Goal: Learn about a topic

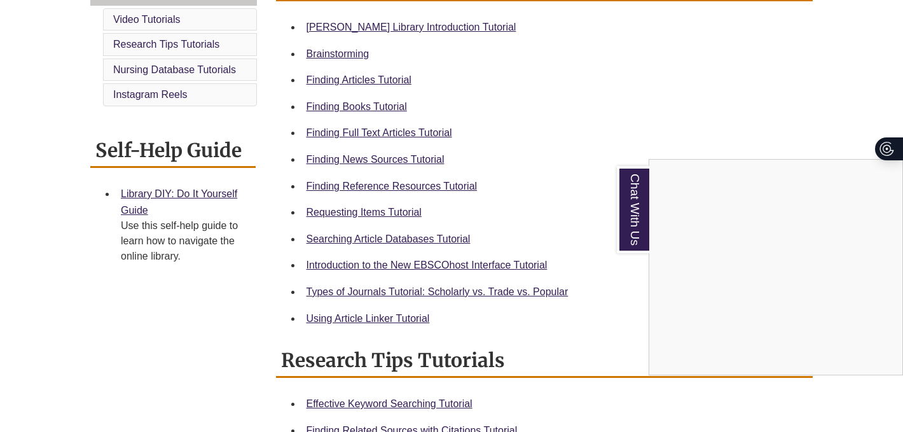
scroll to position [378, 0]
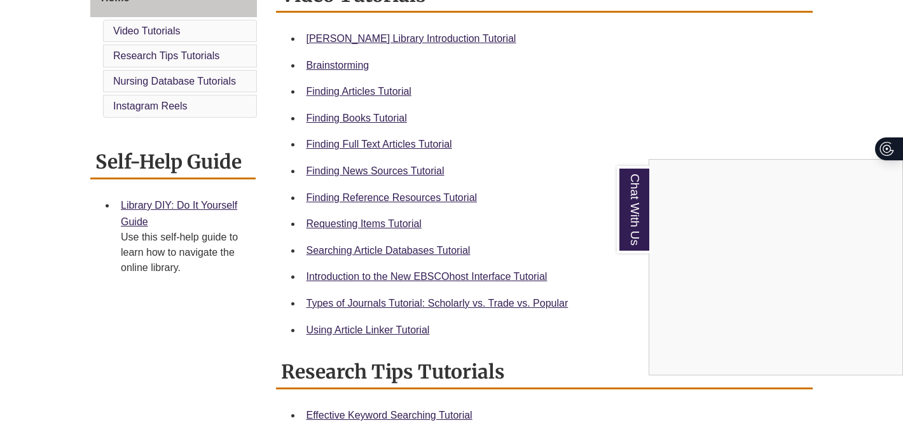
click at [766, 110] on div "Chat With Us" at bounding box center [451, 216] width 903 height 432
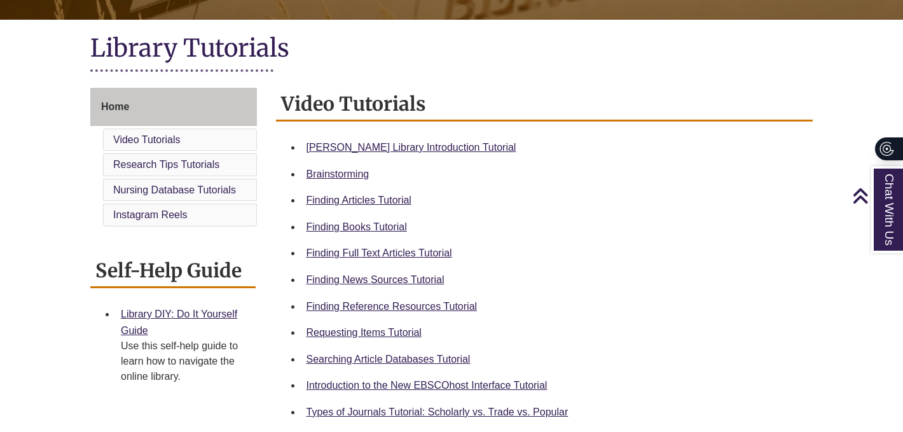
scroll to position [277, 0]
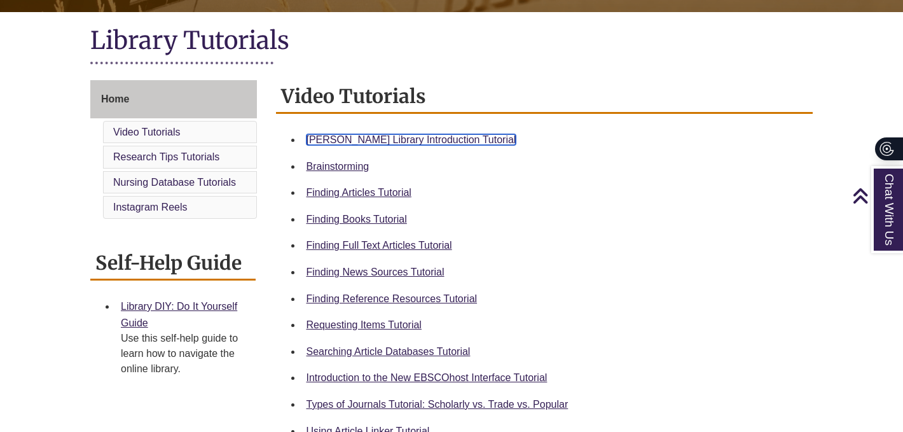
click at [423, 138] on link "[PERSON_NAME] Library Introduction Tutorial" at bounding box center [411, 139] width 210 height 11
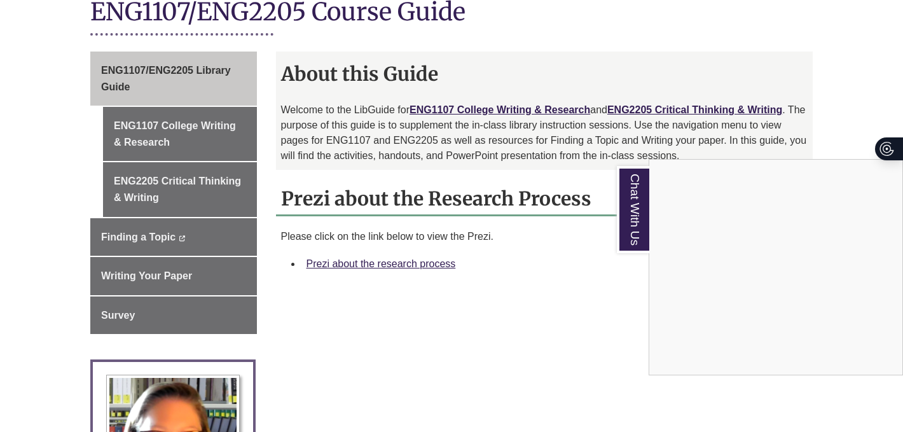
scroll to position [306, 0]
click at [402, 259] on div "Chat With Us" at bounding box center [451, 216] width 903 height 432
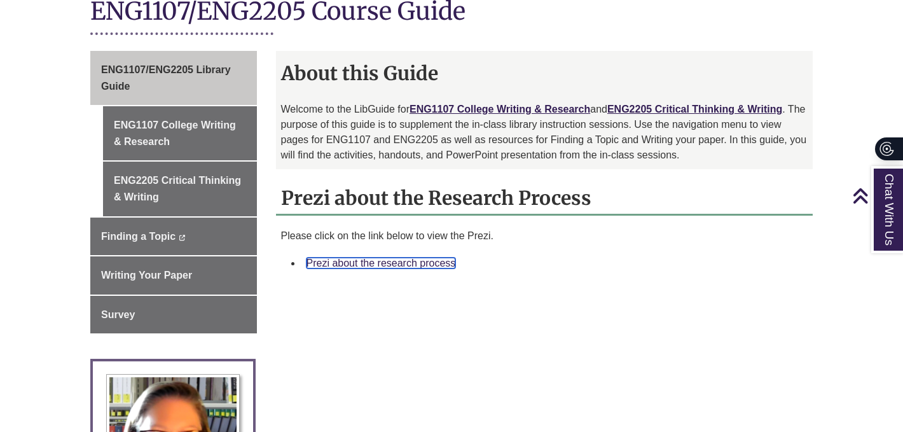
click at [403, 265] on link "Prezi about the research process" at bounding box center [380, 262] width 149 height 11
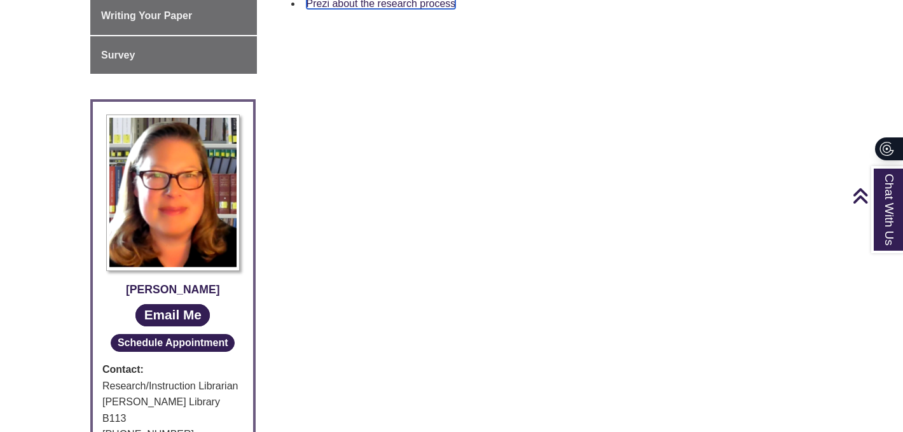
scroll to position [563, 0]
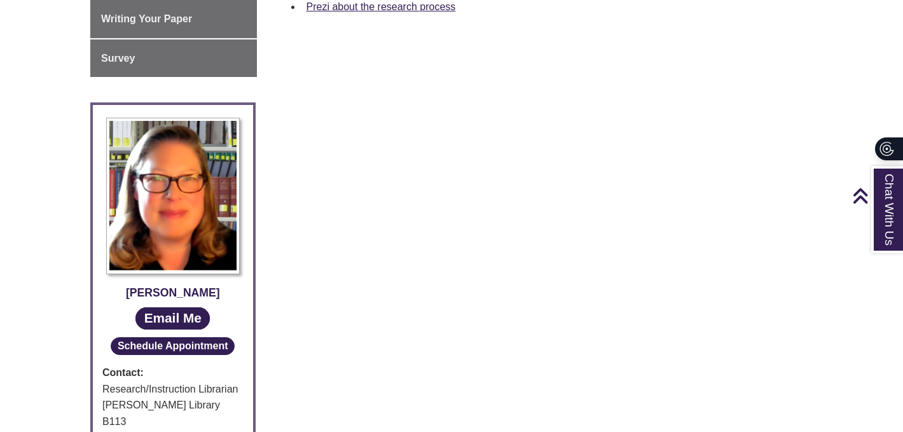
click at [636, 116] on div "ENG1107/ENG2205 Library Guide ENG1107 College Writing & Research ENG2205 Critic…" at bounding box center [451, 142] width 741 height 695
